Goal: Task Accomplishment & Management: Use online tool/utility

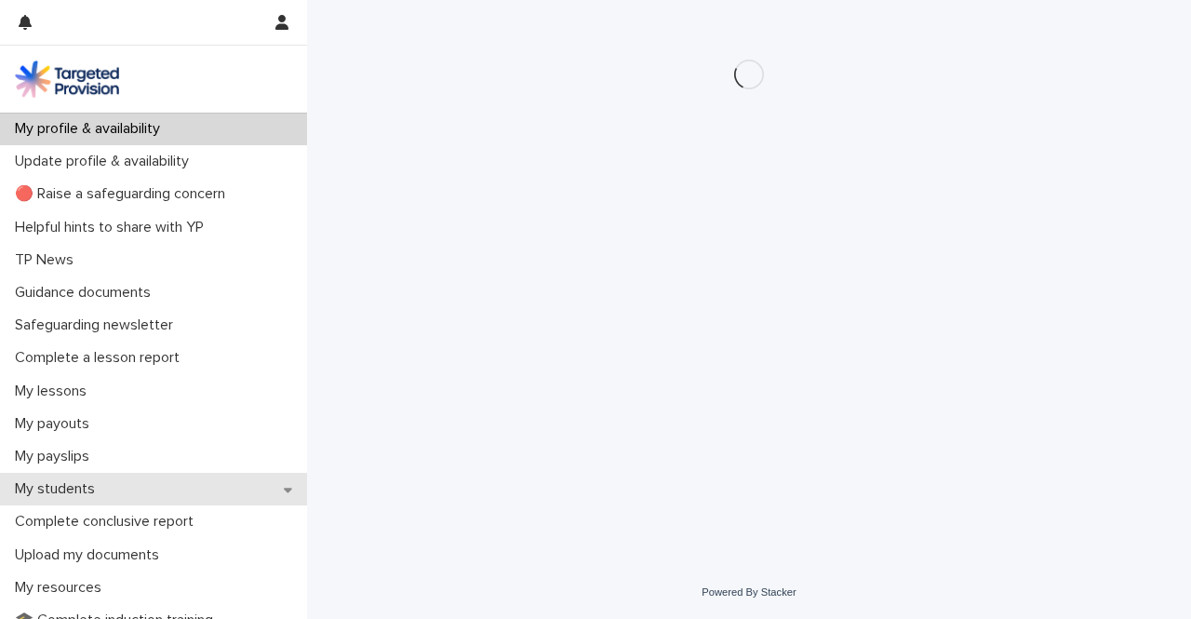
click at [284, 488] on icon at bounding box center [288, 489] width 8 height 5
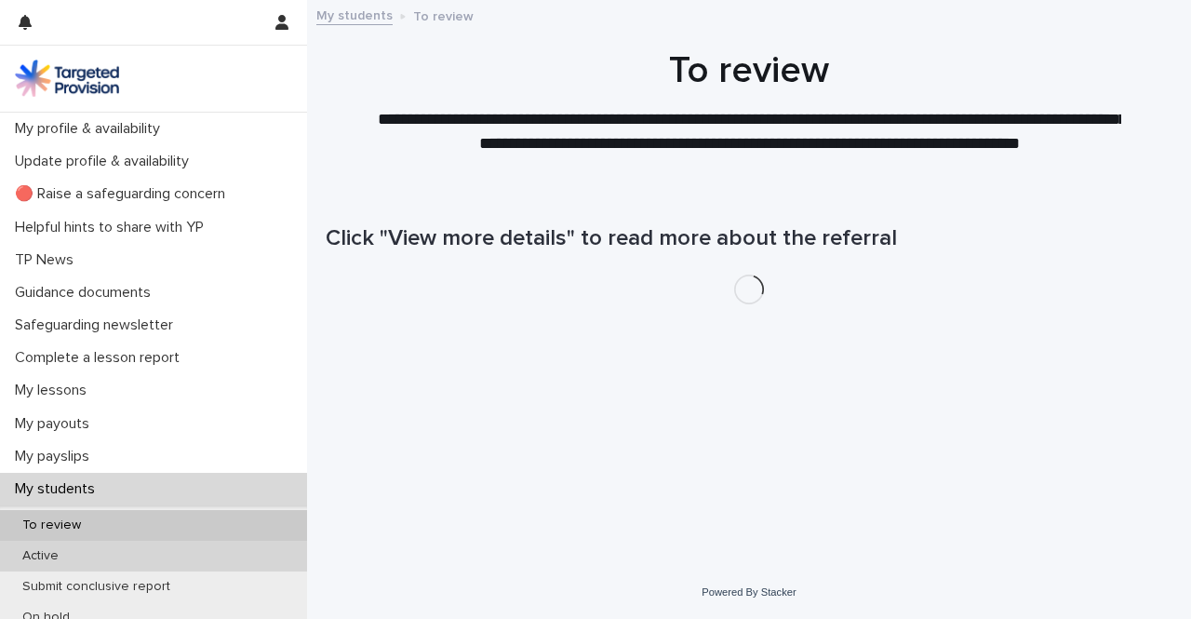
click at [198, 550] on div "Active" at bounding box center [153, 555] width 307 height 31
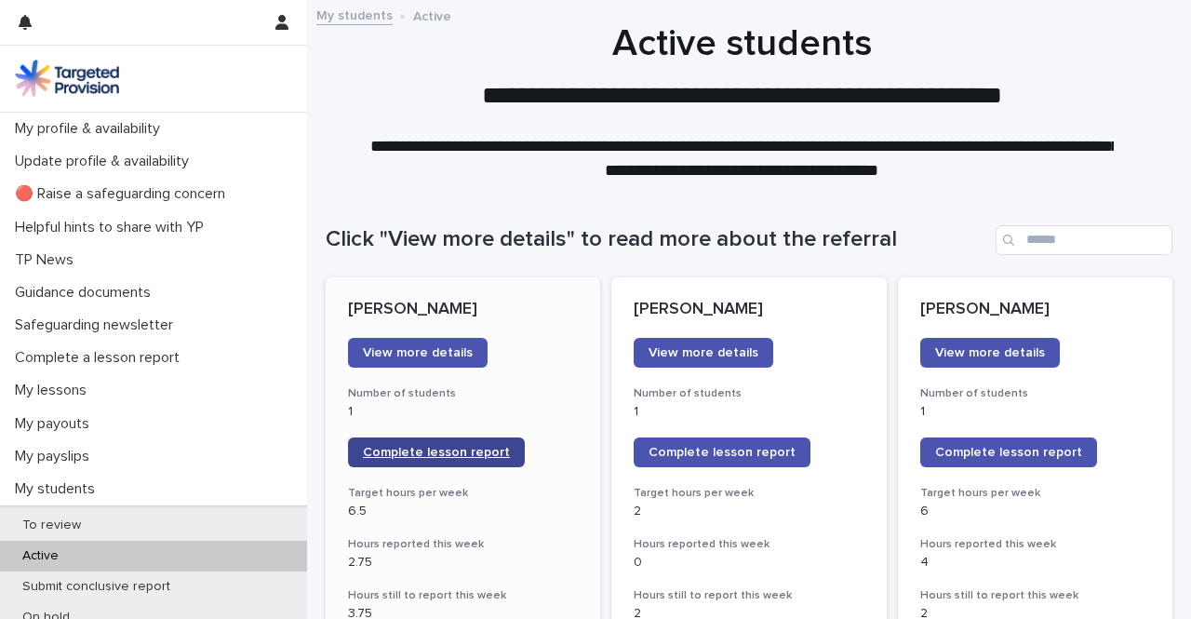
click at [457, 446] on span "Complete lesson report" at bounding box center [436, 452] width 147 height 13
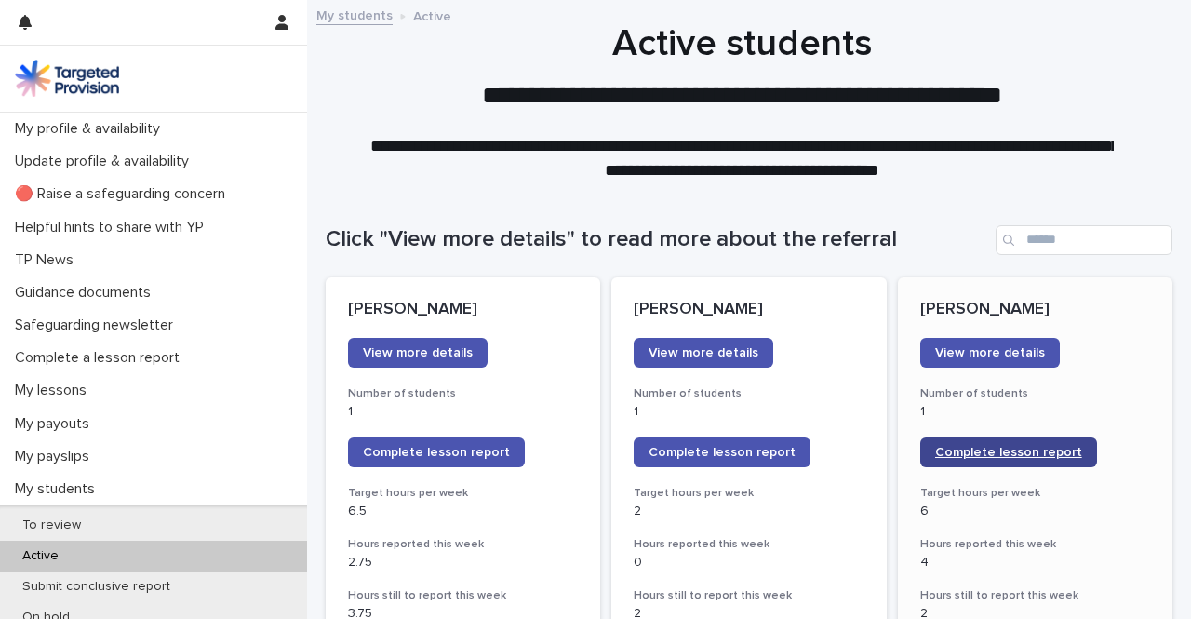
click at [1021, 456] on span "Complete lesson report" at bounding box center [1008, 452] width 147 height 13
